Goal: Check status: Check status

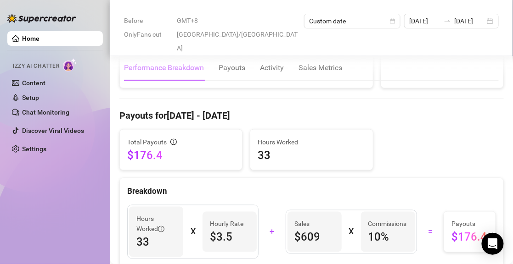
scroll to position [92, 0]
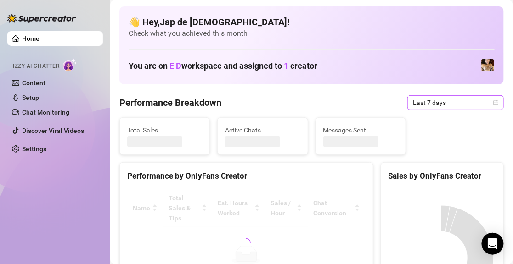
click at [453, 107] on span "Last 7 days" at bounding box center [455, 103] width 85 height 14
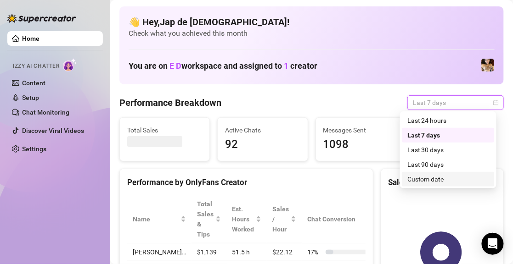
click at [440, 177] on div "Custom date" at bounding box center [448, 179] width 82 height 10
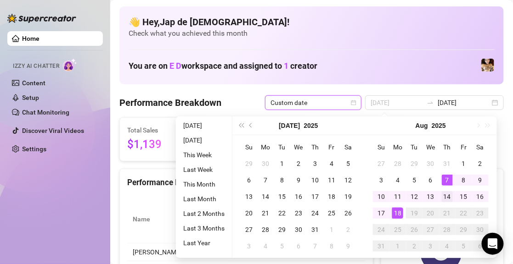
type input "[DATE]"
click at [447, 194] on div "14" at bounding box center [447, 196] width 11 height 11
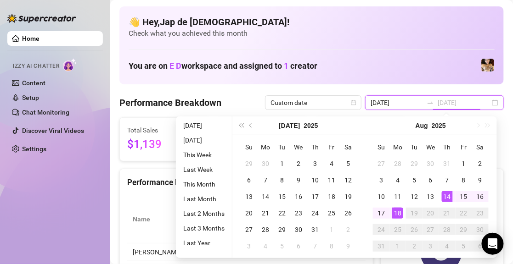
type input "[DATE]"
click at [398, 211] on div "18" at bounding box center [397, 213] width 11 height 11
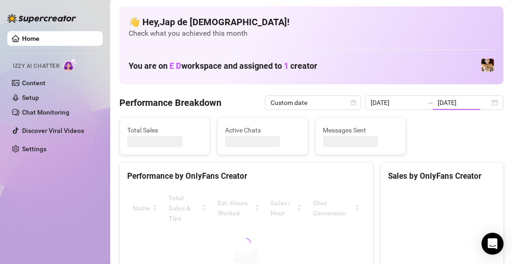
type input "[DATE]"
